Goal: Information Seeking & Learning: Learn about a topic

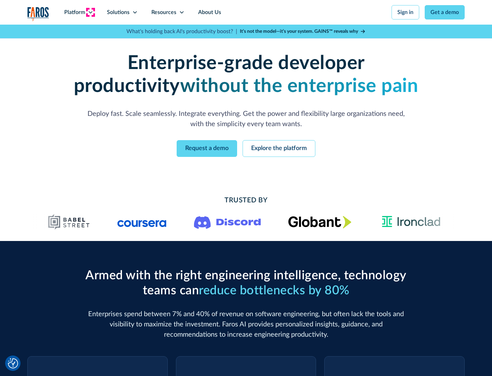
click at [90, 12] on icon at bounding box center [90, 12] width 5 height 5
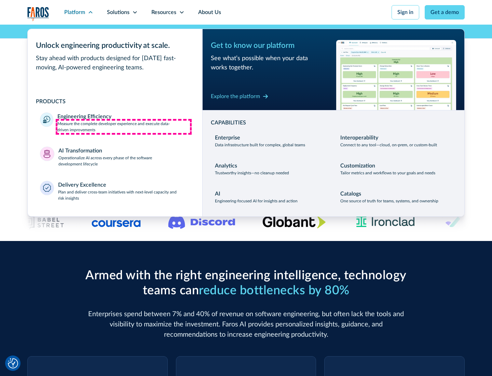
click at [124, 126] on p "Measure the complete developer experience and execute data-driven improvements" at bounding box center [123, 127] width 133 height 12
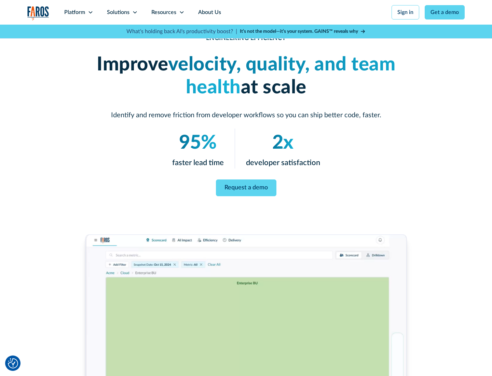
click at [246, 187] on link "Request a demo" at bounding box center [246, 187] width 60 height 17
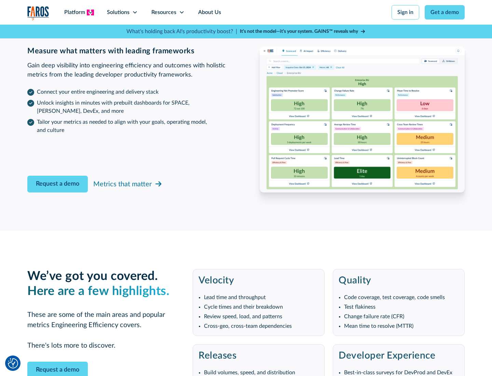
click at [90, 12] on icon at bounding box center [90, 12] width 5 height 5
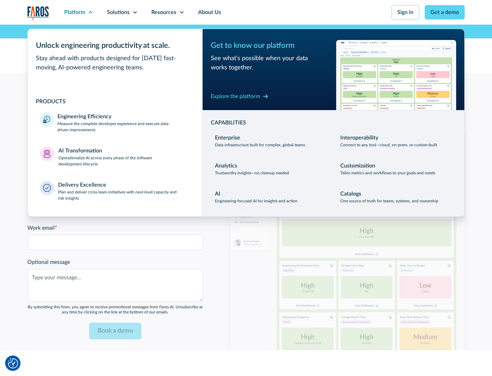
scroll to position [1499, 0]
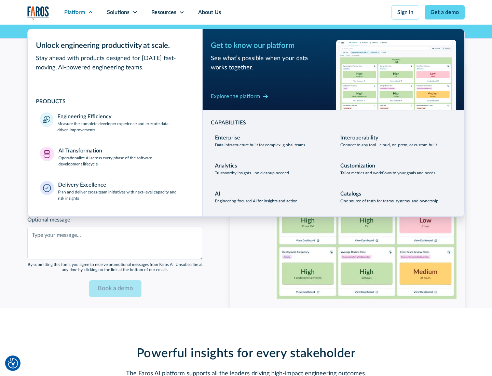
click at [124, 157] on p "Operationalize AI across every phase of the software development lifecycle" at bounding box center [124, 161] width 132 height 12
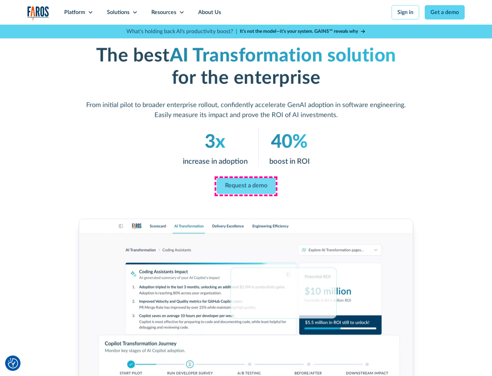
click at [246, 186] on link "Request a demo" at bounding box center [246, 186] width 59 height 16
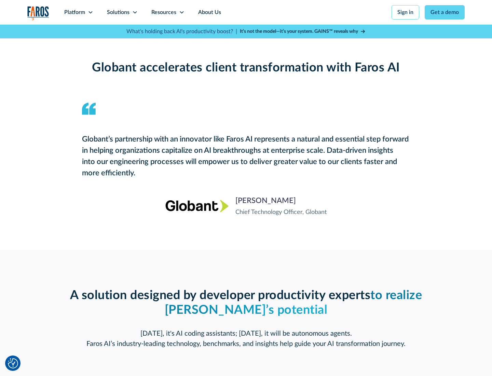
click at [79, 12] on div "Platform" at bounding box center [74, 12] width 21 height 8
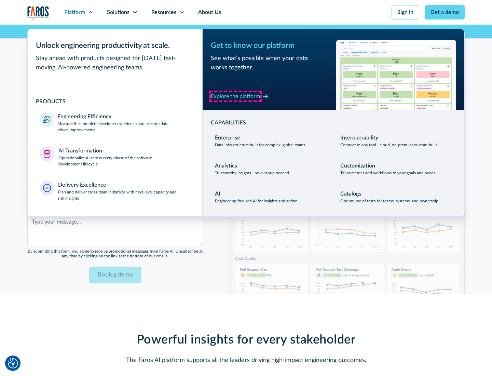
click at [235, 96] on div "Explore the platform" at bounding box center [235, 96] width 49 height 8
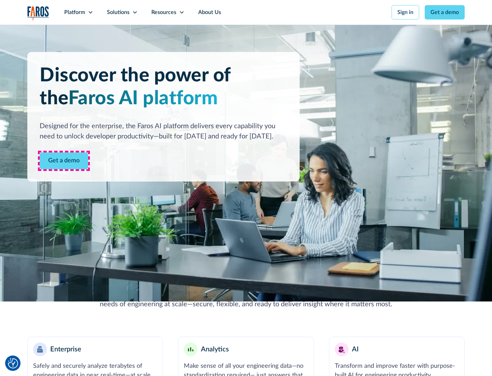
click at [64, 161] on link "Get a demo" at bounding box center [64, 160] width 49 height 17
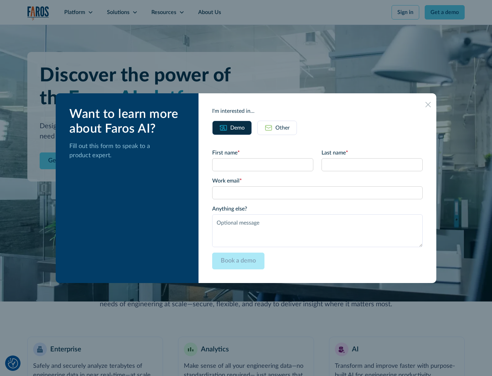
click at [283, 127] on div "Other" at bounding box center [282, 128] width 14 height 8
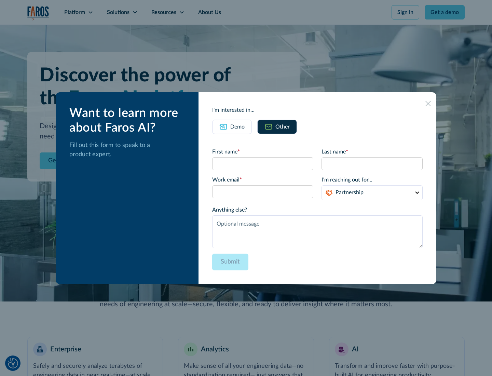
click at [238, 126] on div "Demo" at bounding box center [237, 127] width 14 height 8
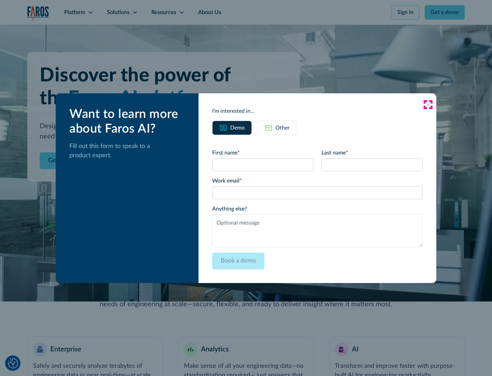
click at [428, 104] on icon at bounding box center [427, 104] width 5 height 5
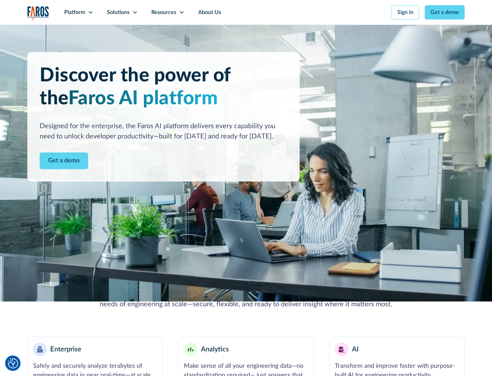
click at [90, 12] on icon at bounding box center [90, 12] width 5 height 5
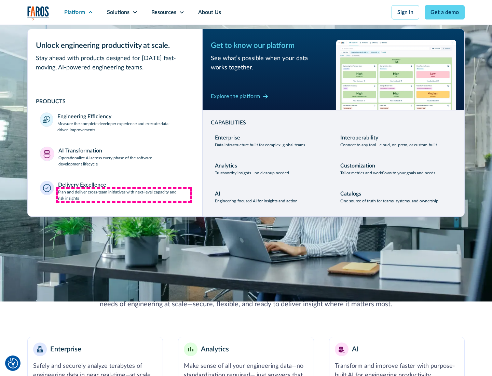
click at [124, 195] on p "Plan and deliver cross-team initiatives with next-level capacity and risk insig…" at bounding box center [124, 195] width 132 height 12
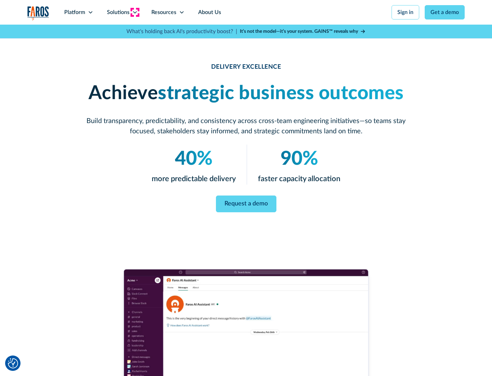
click at [135, 12] on icon at bounding box center [134, 12] width 5 height 5
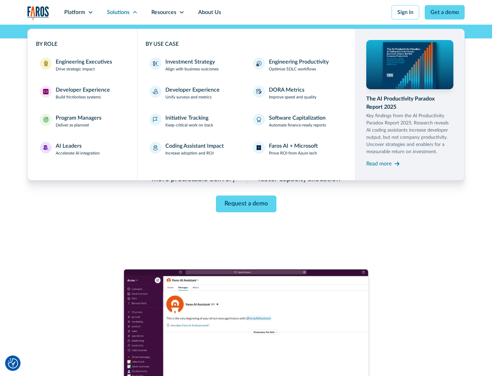
click at [82, 65] on div "Engineering Executives" at bounding box center [84, 62] width 56 height 8
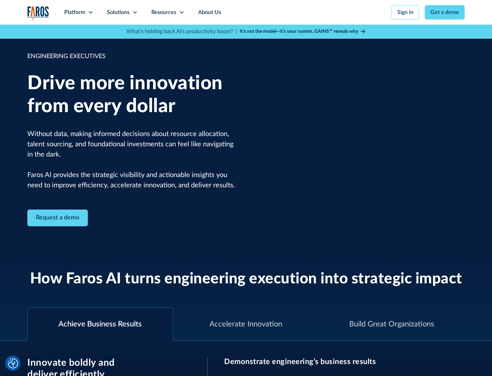
click at [135, 12] on icon at bounding box center [134, 12] width 5 height 5
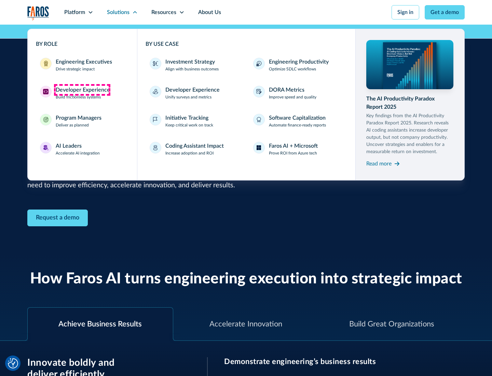
click at [82, 90] on div "Developer Experience" at bounding box center [83, 90] width 54 height 8
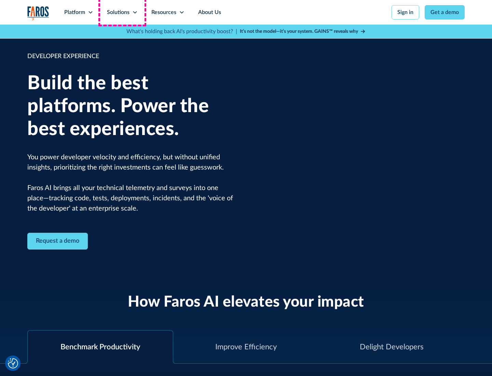
click at [122, 12] on div "Solutions" at bounding box center [118, 12] width 23 height 8
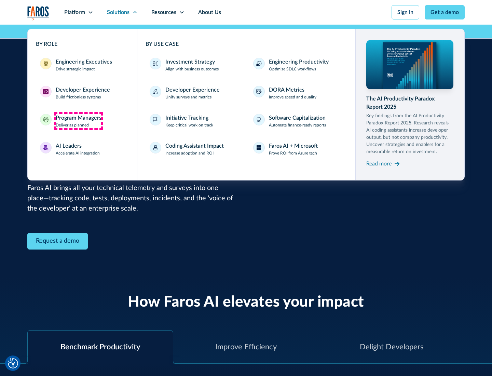
click at [78, 121] on div "Program Managers" at bounding box center [79, 118] width 46 height 8
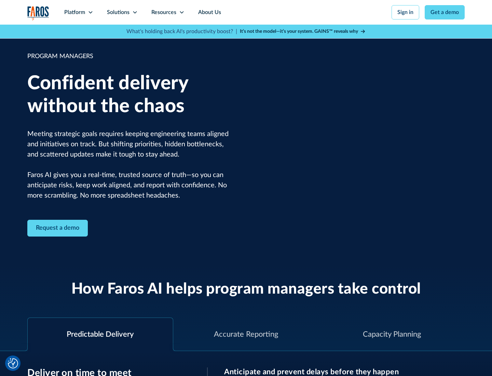
click at [135, 12] on icon at bounding box center [134, 12] width 5 height 5
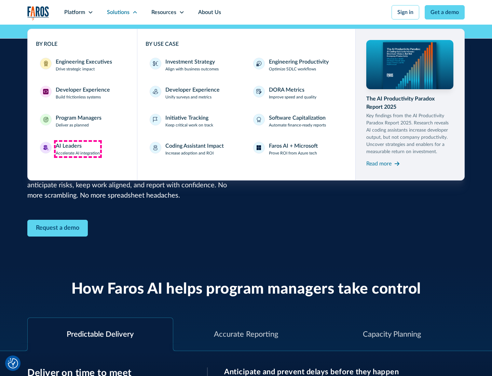
click at [78, 149] on div "AI Leaders" at bounding box center [69, 146] width 26 height 8
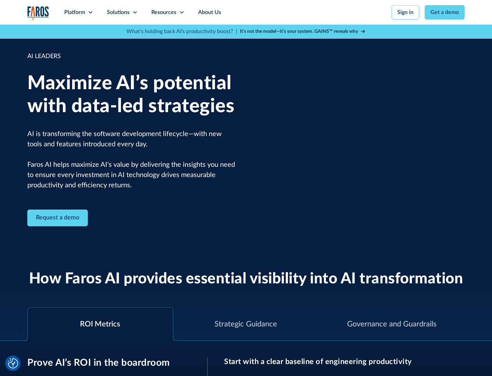
click at [135, 12] on icon at bounding box center [134, 12] width 5 height 5
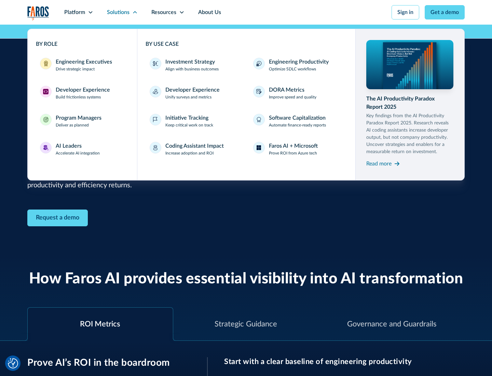
click at [189, 62] on div "Investment Strategy" at bounding box center [190, 62] width 50 height 8
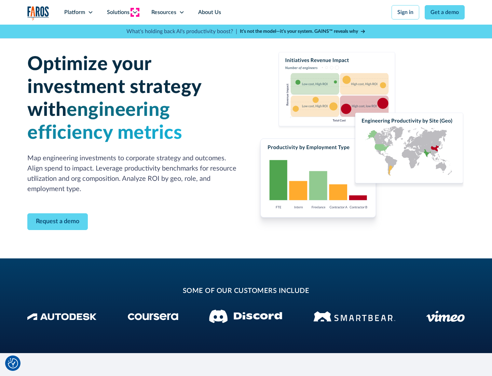
click at [135, 12] on icon at bounding box center [134, 12] width 5 height 5
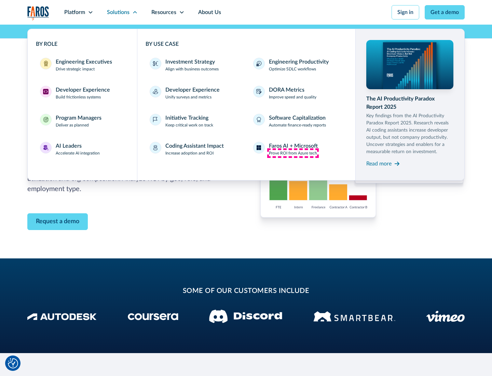
click at [293, 153] on p "Prove ROI from Azure tech" at bounding box center [293, 153] width 48 height 6
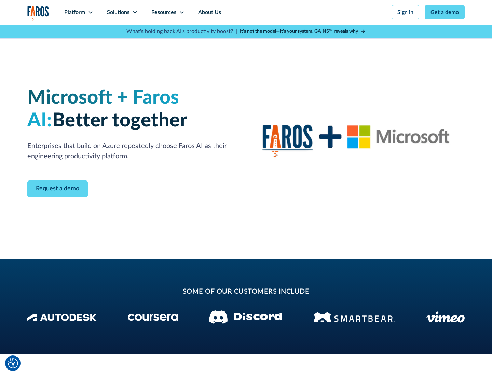
click at [135, 12] on icon at bounding box center [134, 12] width 5 height 5
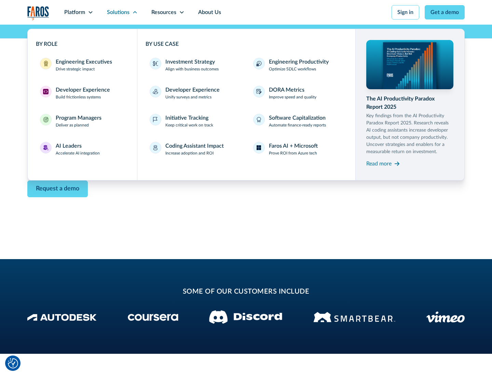
click at [379, 163] on div "Read more" at bounding box center [378, 164] width 25 height 8
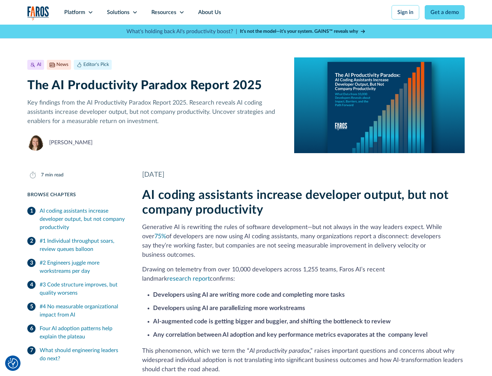
click at [181, 12] on icon at bounding box center [181, 12] width 5 height 5
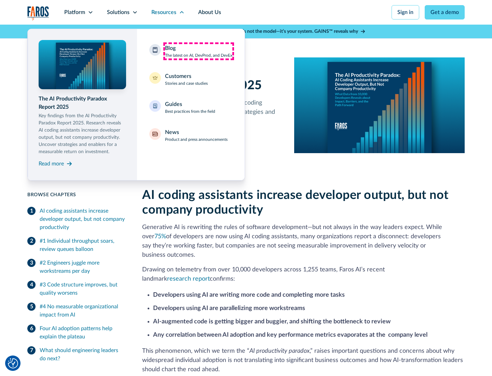
click at [199, 51] on div "Blog The latest on AI, DevProd, and DevEx" at bounding box center [198, 51] width 67 height 14
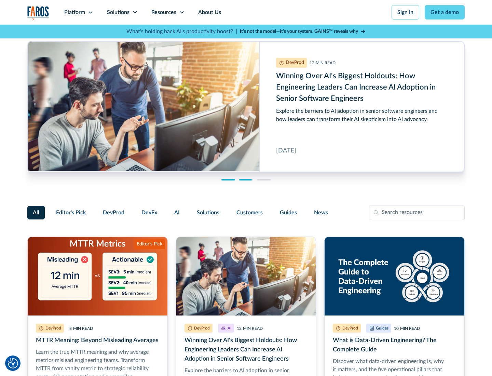
click at [445, 12] on link "Get a demo" at bounding box center [445, 12] width 40 height 14
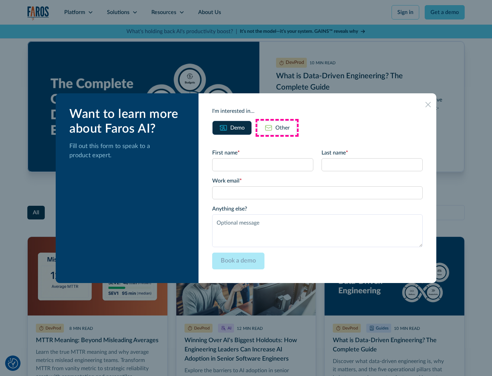
click at [277, 127] on div "Other" at bounding box center [282, 128] width 14 height 8
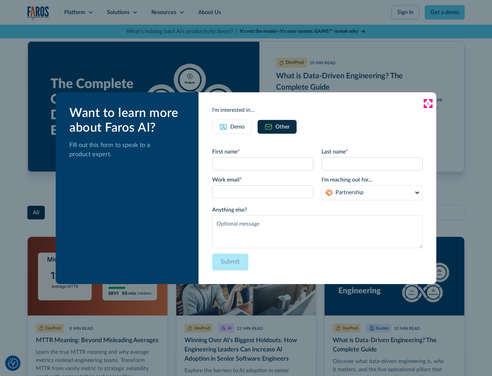
click at [428, 103] on icon at bounding box center [427, 103] width 5 height 5
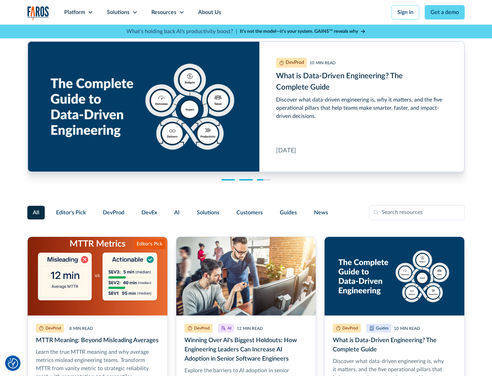
click at [209, 12] on link "About Us" at bounding box center [209, 12] width 37 height 25
